Goal: Book appointment/travel/reservation

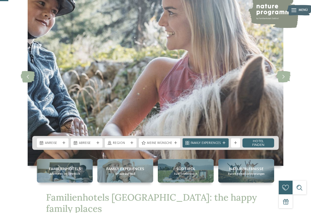
scroll to position [52, 0]
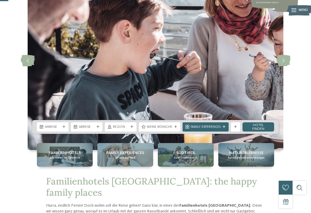
click at [50, 130] on span "Anreise" at bounding box center [53, 127] width 16 height 5
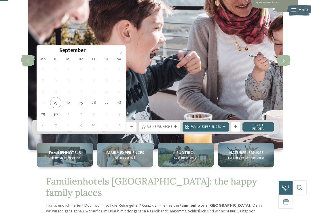
click at [125, 53] on span at bounding box center [121, 51] width 10 height 10
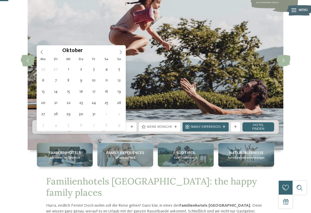
click at [122, 53] on icon at bounding box center [121, 52] width 4 height 4
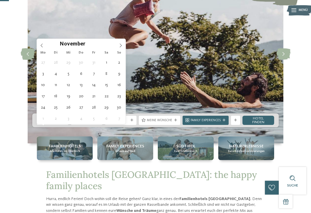
scroll to position [58, 0]
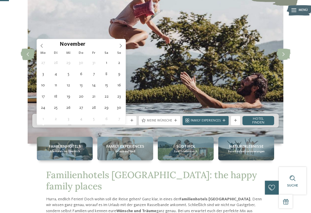
click at [122, 45] on icon at bounding box center [121, 46] width 4 height 4
click at [122, 47] on icon at bounding box center [121, 46] width 4 height 4
type input "****"
click at [122, 47] on icon at bounding box center [121, 46] width 4 height 4
click at [124, 47] on span at bounding box center [121, 44] width 10 height 10
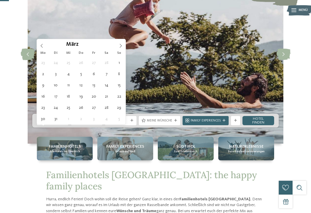
click at [125, 48] on span at bounding box center [121, 44] width 10 height 10
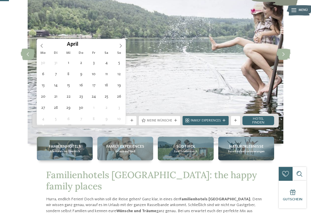
click at [121, 47] on icon at bounding box center [121, 46] width 4 height 4
click at [122, 48] on span at bounding box center [121, 44] width 10 height 10
click at [123, 47] on span at bounding box center [121, 44] width 10 height 10
type div "01.07.2026"
type input "****"
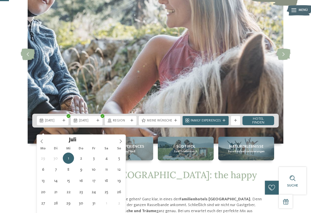
click at [123, 140] on span at bounding box center [121, 140] width 10 height 10
type div "01.08.2026"
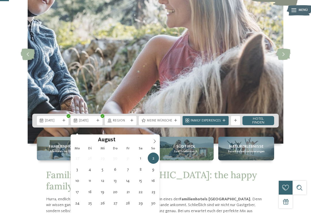
type div "08.08.2026"
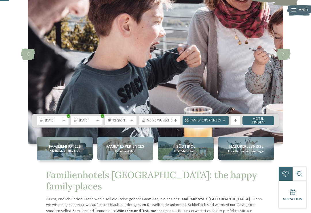
click at [131, 122] on icon at bounding box center [132, 120] width 3 height 3
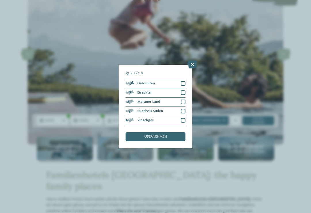
click at [174, 132] on div "übernehmen" at bounding box center [156, 136] width 60 height 9
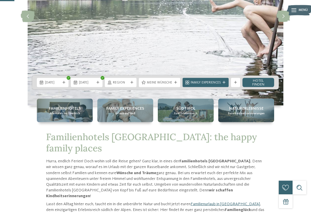
scroll to position [97, 0]
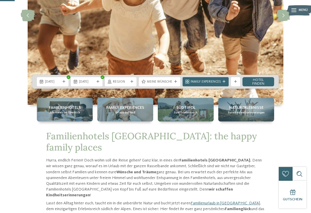
click at [202, 120] on div "Südtirol Euer Erlebnisreich" at bounding box center [186, 110] width 56 height 24
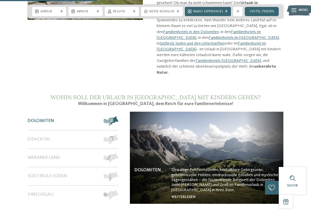
scroll to position [375, 0]
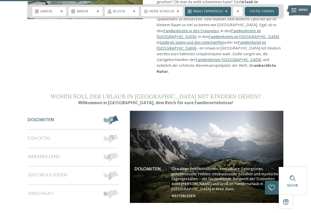
click at [30, 130] on div "Eisacktal" at bounding box center [63, 139] width 71 height 18
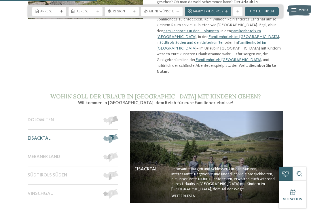
click at [34, 148] on div "Meraner Land" at bounding box center [63, 157] width 71 height 18
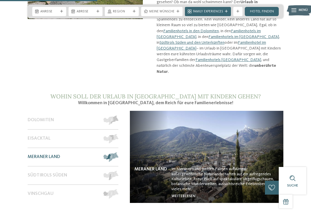
click at [30, 167] on div "Südtirols Süden" at bounding box center [63, 176] width 71 height 18
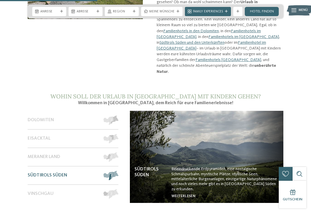
click at [32, 191] on span "Vinschgau" at bounding box center [41, 193] width 26 height 5
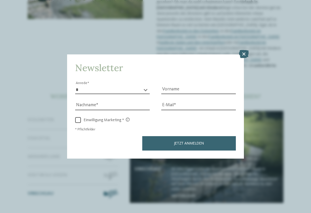
click at [244, 50] on icon at bounding box center [244, 54] width 10 height 8
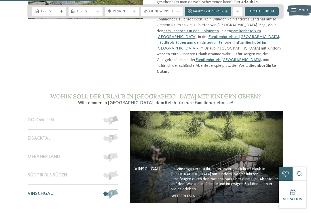
click at [36, 191] on span "Vinschgau" at bounding box center [41, 193] width 26 height 5
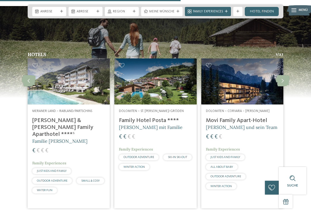
scroll to position [695, 0]
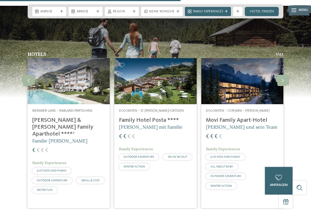
click at [39, 170] on span "JUST KIDS AND FAMILY" at bounding box center [52, 171] width 30 height 3
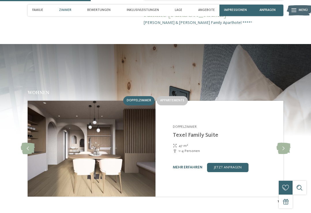
scroll to position [465, 0]
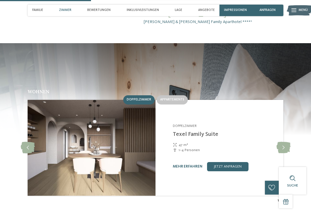
click at [169, 98] on span "Appartements" at bounding box center [172, 99] width 24 height 3
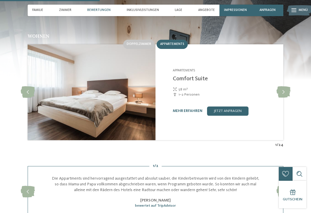
scroll to position [511, 0]
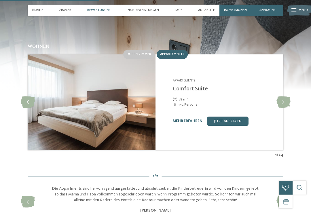
click at [285, 97] on icon at bounding box center [284, 103] width 14 height 12
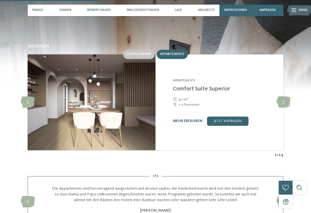
click at [286, 97] on icon at bounding box center [284, 103] width 14 height 12
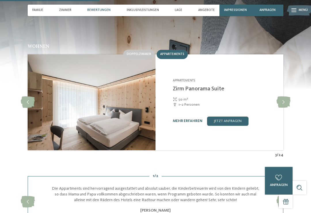
click at [288, 97] on icon at bounding box center [284, 103] width 14 height 12
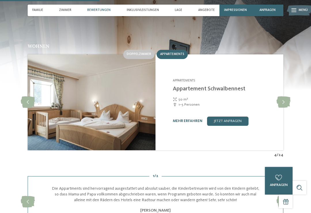
click at [285, 97] on icon at bounding box center [284, 103] width 14 height 12
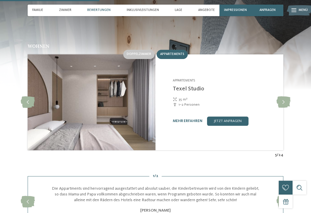
click at [285, 97] on icon at bounding box center [284, 103] width 14 height 12
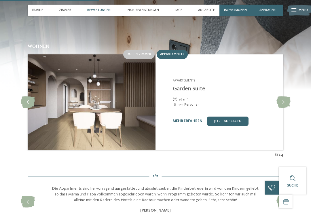
click at [287, 97] on icon at bounding box center [284, 103] width 14 height 12
click at [281, 97] on icon at bounding box center [284, 103] width 14 height 12
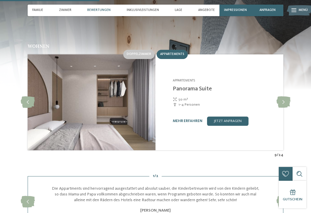
click at [238, 117] on link "jetzt anfragen" at bounding box center [228, 121] width 42 height 9
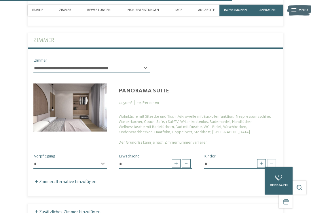
scroll to position [1258, 0]
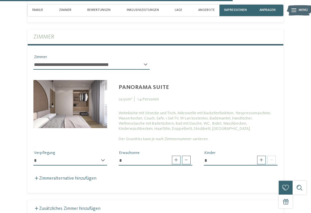
click at [264, 156] on span at bounding box center [261, 160] width 9 height 9
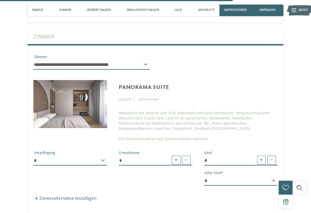
click at [262, 156] on span at bounding box center [261, 160] width 9 height 9
type input "*"
click at [272, 176] on select "* * * * * * * * * * * ** ** ** ** ** ** ** **" at bounding box center [241, 181] width 74 height 10
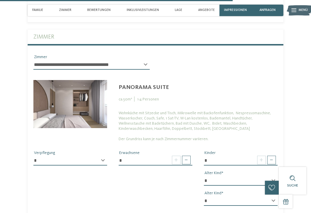
select select "*"
click at [272, 196] on select "* * * * * * * * * * * ** ** ** ** ** ** ** **" at bounding box center [241, 201] width 74 height 10
select select "*"
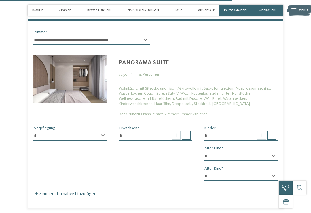
scroll to position [1280, 0]
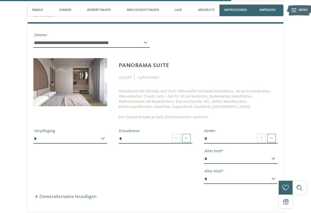
click at [104, 134] on select "**********" at bounding box center [70, 139] width 74 height 10
select select "*"
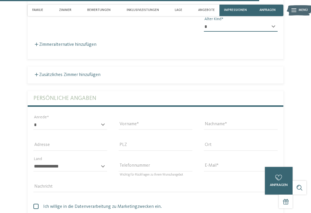
scroll to position [1435, 0]
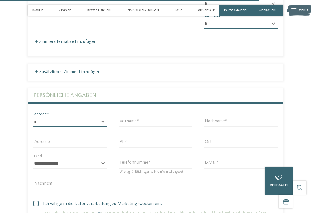
click at [102, 117] on select "* **** **** ******* ******" at bounding box center [70, 122] width 74 height 10
select select "*"
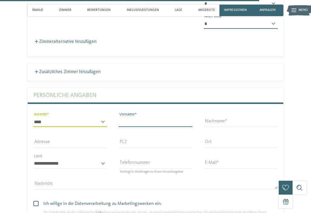
click at [155, 117] on input "Vorname" at bounding box center [156, 122] width 74 height 10
type input "*******"
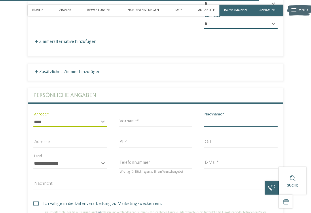
click at [231, 117] on input "Nachname" at bounding box center [241, 122] width 74 height 10
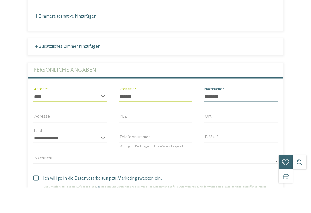
type input "*******"
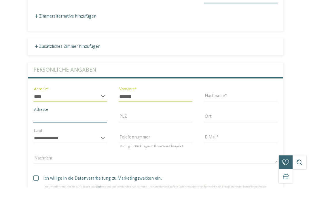
click at [42, 138] on input "Adresse" at bounding box center [70, 143] width 74 height 10
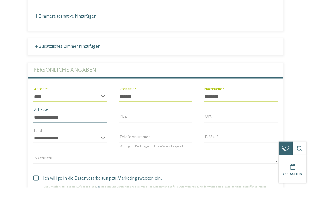
type input "**********"
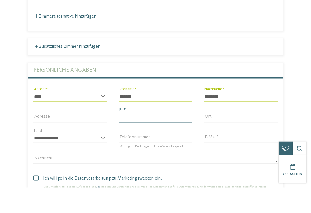
click at [159, 138] on input "PLZ" at bounding box center [156, 143] width 74 height 10
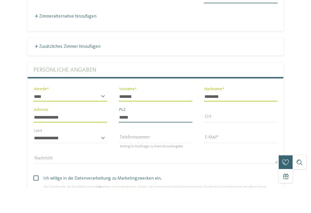
type input "*****"
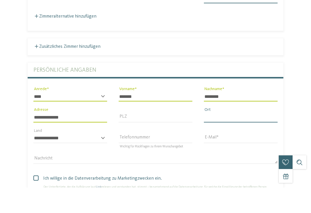
click at [230, 138] on input "Ort" at bounding box center [241, 143] width 74 height 10
type input "*****"
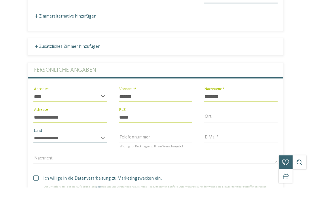
click at [97, 159] on select "**********" at bounding box center [70, 164] width 74 height 10
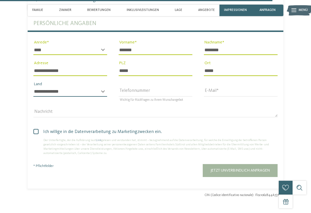
select select "**"
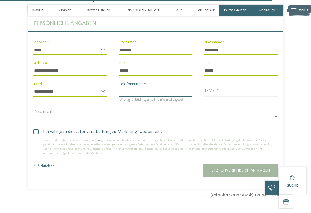
click at [175, 87] on input "Telefonnummer" at bounding box center [156, 92] width 74 height 10
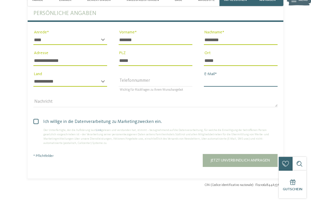
click at [238, 87] on input "E-Mail" at bounding box center [241, 92] width 74 height 10
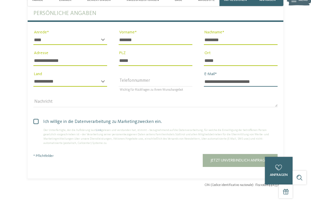
type input "**********"
click at [35, 129] on span at bounding box center [35, 131] width 5 height 5
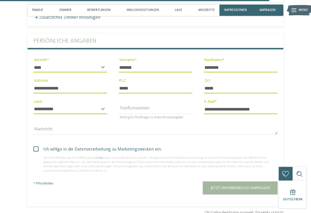
click at [262, 186] on span "Jetzt unverbindlich anfragen" at bounding box center [240, 188] width 59 height 4
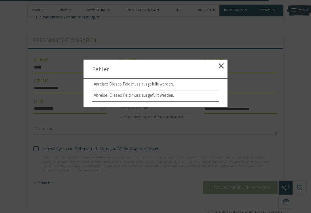
click at [223, 67] on span at bounding box center [221, 65] width 5 height 5
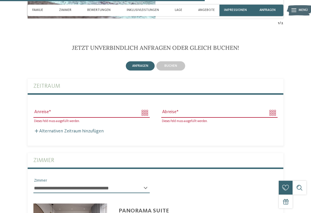
scroll to position [1134, 0]
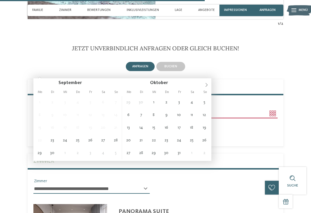
click at [209, 86] on span at bounding box center [207, 83] width 10 height 10
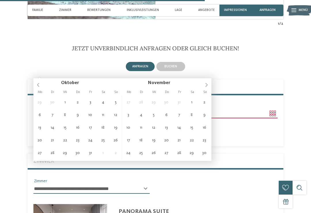
click at [210, 87] on span at bounding box center [207, 83] width 10 height 10
click at [208, 88] on span at bounding box center [207, 83] width 10 height 10
type input "****"
click at [208, 84] on icon at bounding box center [207, 85] width 4 height 4
type input "****"
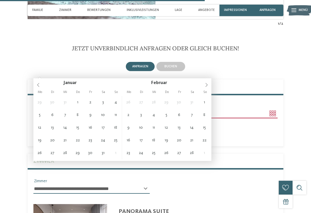
click at [208, 86] on icon at bounding box center [207, 85] width 4 height 4
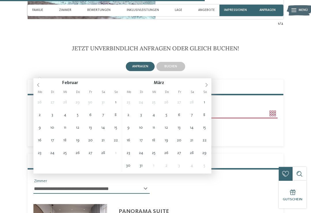
click at [210, 85] on span at bounding box center [207, 83] width 10 height 10
click at [210, 86] on span at bounding box center [207, 83] width 10 height 10
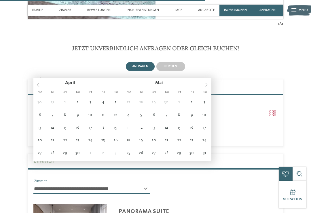
click at [209, 86] on span at bounding box center [207, 83] width 10 height 10
click at [210, 85] on span at bounding box center [207, 83] width 10 height 10
click at [210, 83] on span at bounding box center [207, 83] width 10 height 10
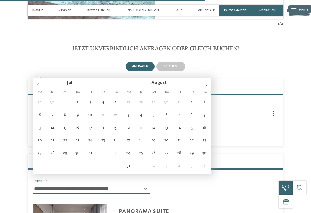
type input "**********"
type input "****"
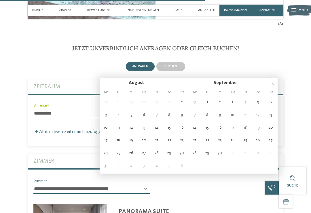
type input "**********"
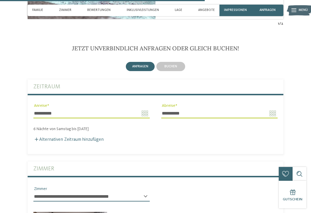
click at [97, 138] on label "Alternativen Zeitraum hinzufügen" at bounding box center [68, 140] width 70 height 5
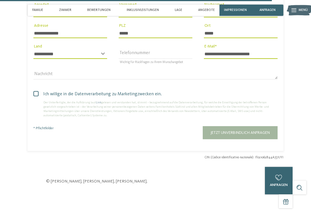
scroll to position [1593, 0]
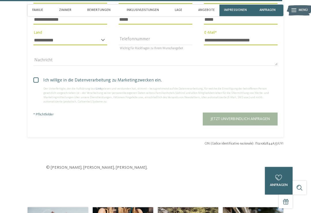
click at [256, 117] on span "Jetzt unverbindlich anfragen" at bounding box center [240, 119] width 59 height 4
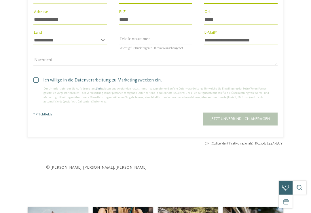
scroll to position [0, 0]
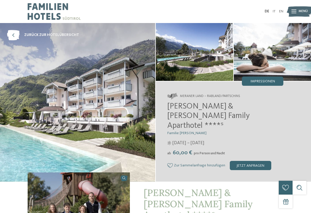
type input "**********"
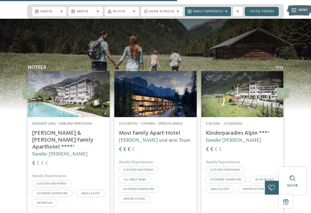
scroll to position [683, 0]
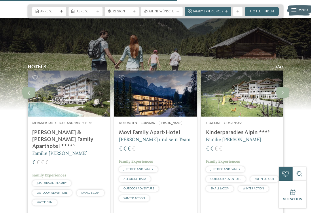
click at [236, 168] on span "JUST KIDS AND FAMILY" at bounding box center [226, 169] width 30 height 3
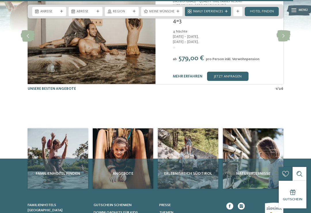
scroll to position [1140, 0]
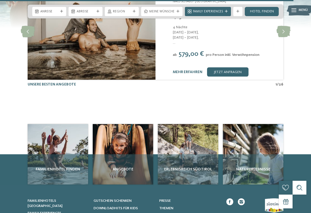
click at [46, 155] on div "Familienhotel finden" at bounding box center [58, 170] width 61 height 30
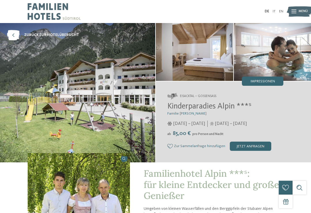
click at [255, 80] on span "Impressionen" at bounding box center [263, 82] width 25 height 4
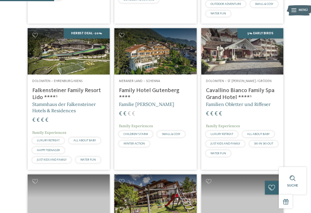
scroll to position [257, 0]
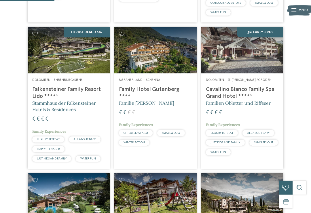
click at [140, 65] on img at bounding box center [155, 50] width 82 height 46
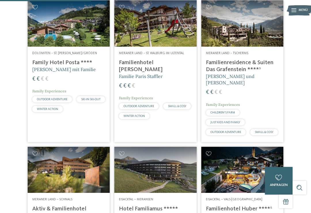
scroll to position [431, 0]
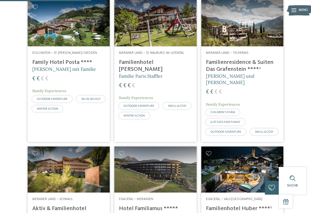
click at [219, 111] on span "CHILDREN’S FARM" at bounding box center [223, 112] width 25 height 3
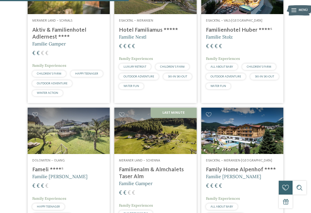
scroll to position [609, 0]
click at [36, 77] on div "CHILDREN’S FARM" at bounding box center [49, 74] width 34 height 6
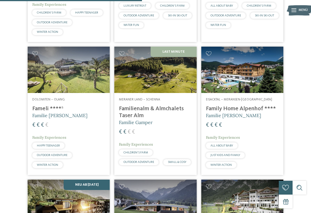
scroll to position [672, 0]
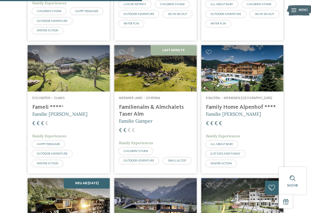
click at [127, 117] on h4 "Familienalm & Almchalets Taser Alm" at bounding box center [155, 111] width 73 height 14
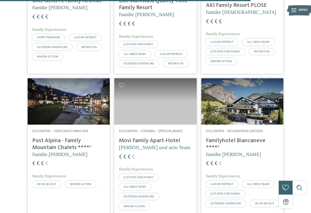
scroll to position [1134, 0]
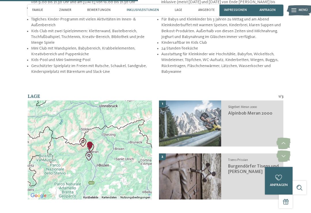
scroll to position [673, 0]
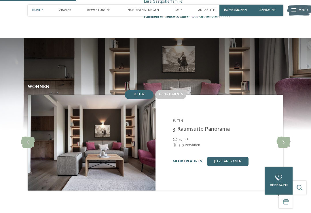
scroll to position [358, 0]
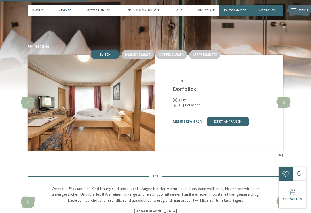
scroll to position [439, 0]
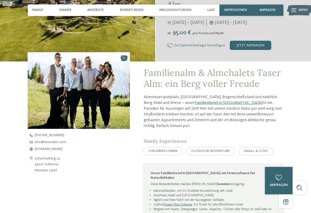
scroll to position [106, 0]
